Goal: Task Accomplishment & Management: Use online tool/utility

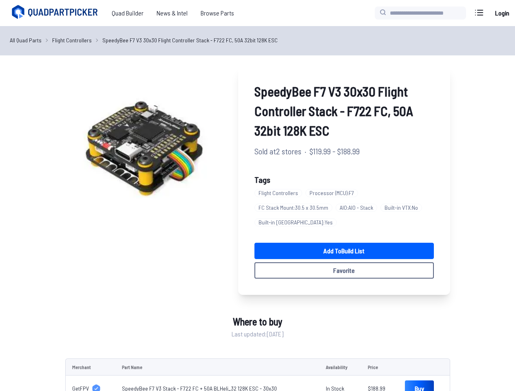
click at [25, 40] on link "All Quad Parts" at bounding box center [26, 40] width 32 height 9
click at [69, 40] on link "Flight Controllers" at bounding box center [72, 40] width 40 height 9
click at [183, 40] on link "SpeedyBee F7 V3 30x30 Flight Controller Stack - F722 FC, 50A 32bit 128K ESC" at bounding box center [189, 40] width 175 height 9
click at [143, 143] on img at bounding box center [143, 143] width 156 height 156
click at [344, 251] on link "Add to Build List" at bounding box center [343, 251] width 179 height 16
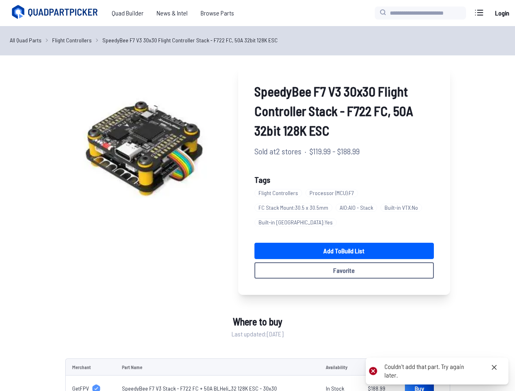
click at [344, 271] on button "Favorite" at bounding box center [343, 270] width 179 height 16
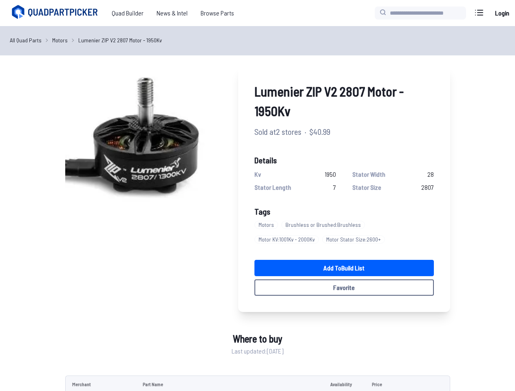
click at [25, 40] on link "All Quad Parts" at bounding box center [26, 40] width 32 height 9
click at [58, 40] on link "Motors" at bounding box center [59, 40] width 15 height 9
click at [117, 40] on link "Lumenier ZIP V2 2807 Motor - 1950Kv" at bounding box center [120, 40] width 84 height 9
click at [143, 143] on img at bounding box center [143, 143] width 156 height 156
click at [344, 268] on link "Add to Build List" at bounding box center [343, 268] width 179 height 16
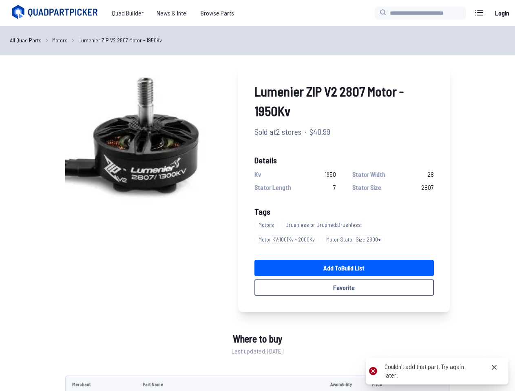
click at [344, 288] on button "Favorite" at bounding box center [343, 288] width 179 height 16
